Goal: Transaction & Acquisition: Download file/media

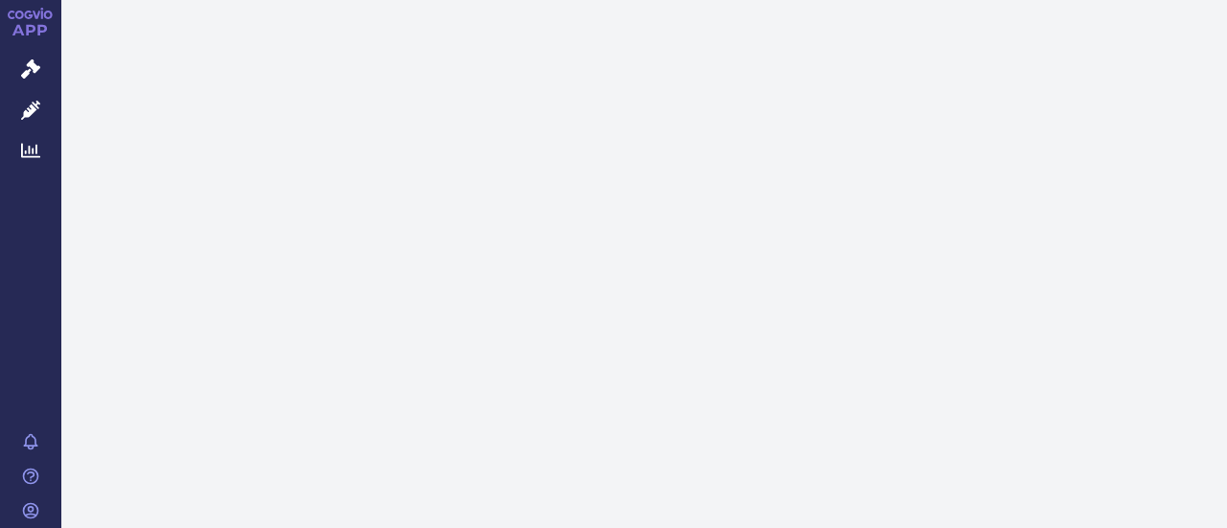
click at [29, 24] on link "APP" at bounding box center [30, 25] width 61 height 50
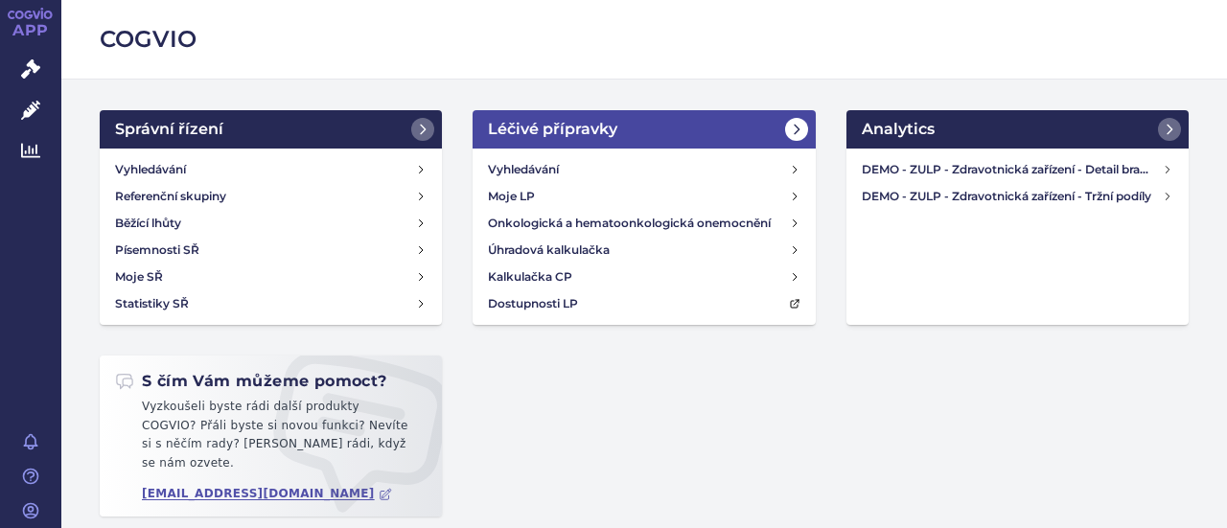
click at [541, 126] on h2 "Léčivé přípravky" at bounding box center [552, 129] width 129 height 23
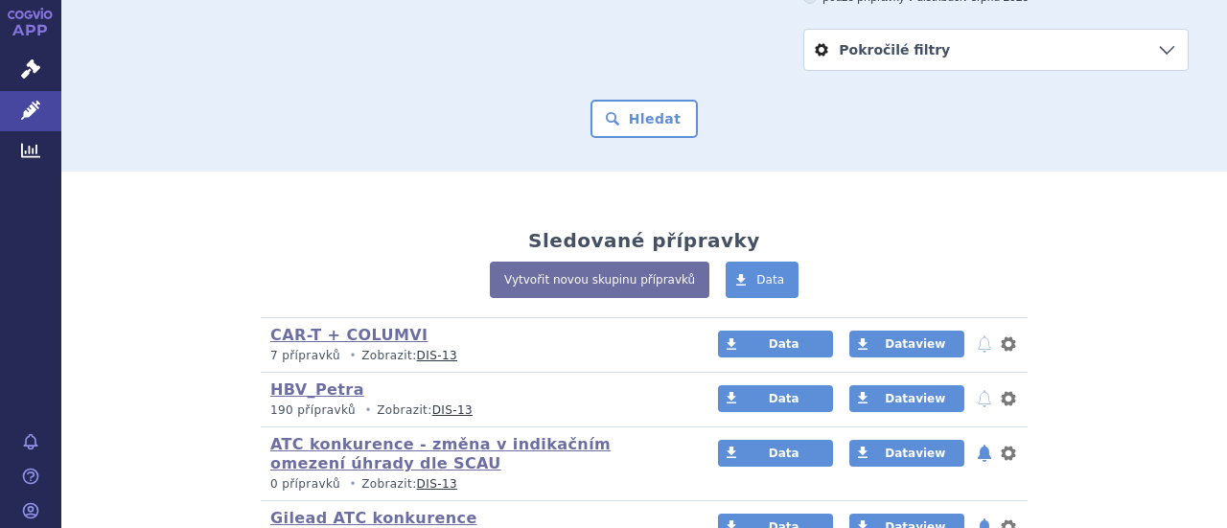
scroll to position [288, 0]
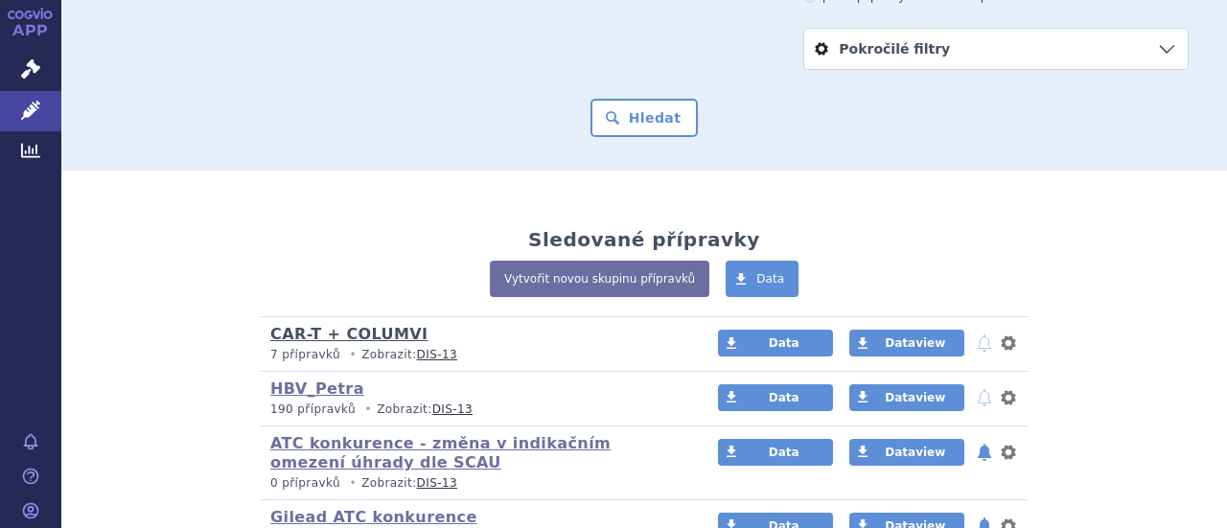
click at [359, 325] on link "CAR-T + COLUMVI" at bounding box center [348, 334] width 157 height 18
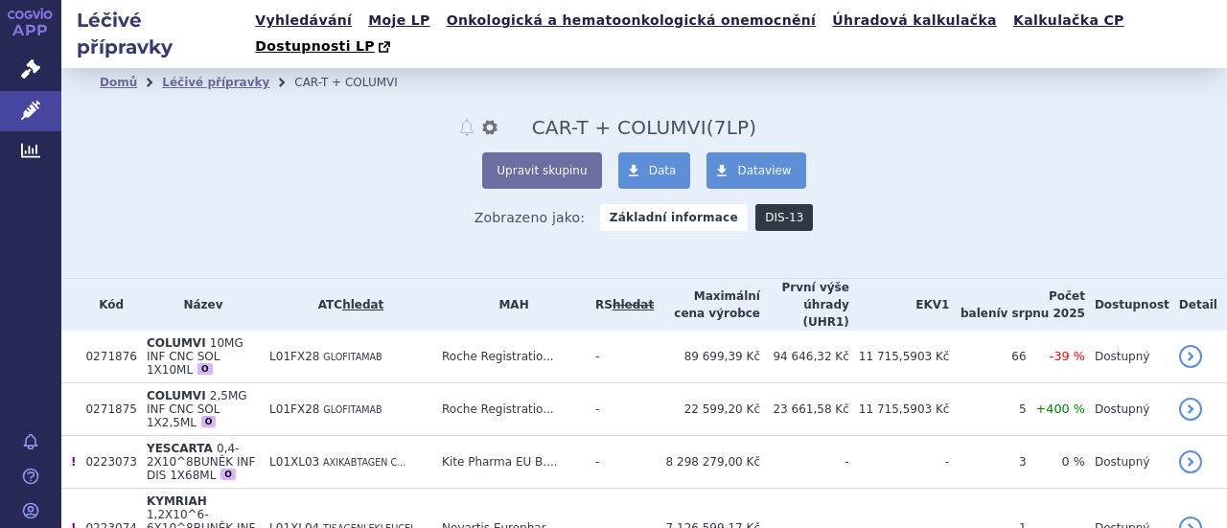
click at [757, 204] on link "DIS-13" at bounding box center [784, 217] width 58 height 27
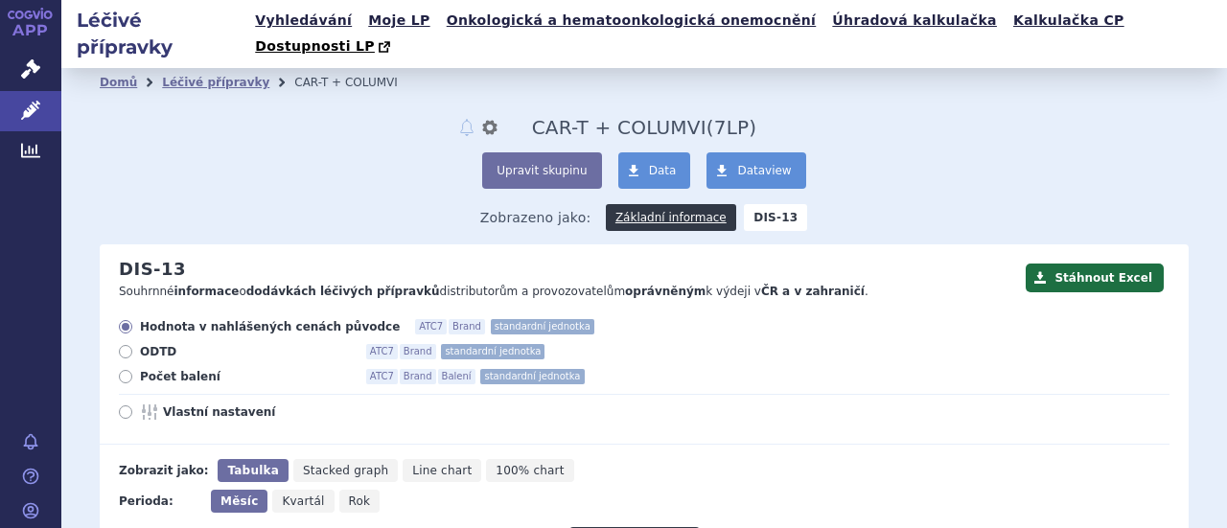
click at [125, 370] on icon at bounding box center [125, 376] width 13 height 13
click at [125, 373] on input "Počet balení ATC7 Brand Balení standardní jednotka" at bounding box center [127, 379] width 12 height 12
radio input "true"
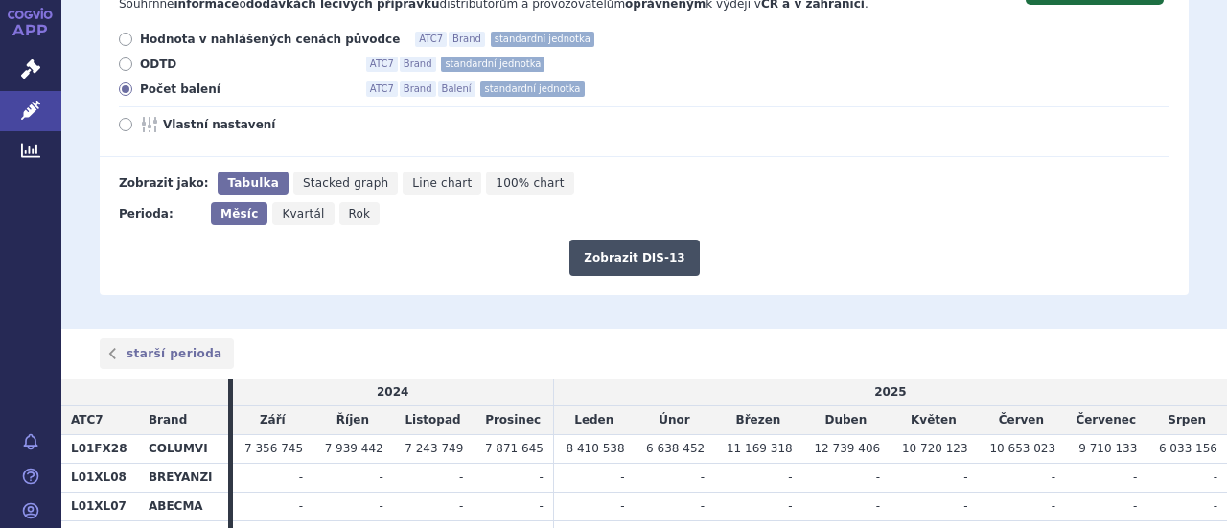
click at [634, 240] on button "Zobrazit DIS-13" at bounding box center [633, 258] width 129 height 36
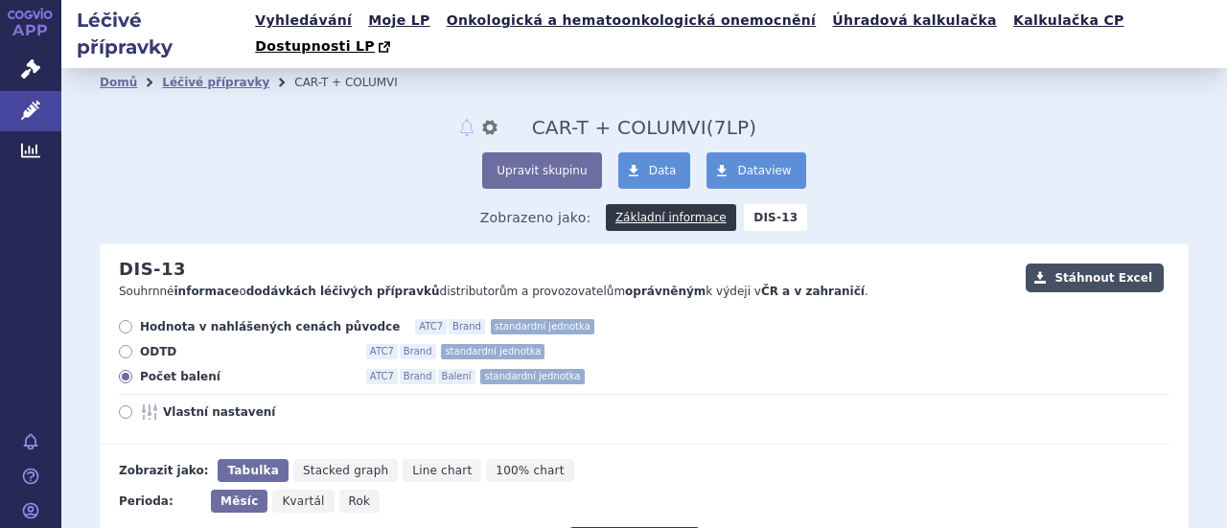
click at [1084, 264] on button "Stáhnout Excel" at bounding box center [1095, 278] width 138 height 29
